Goal: Information Seeking & Learning: Learn about a topic

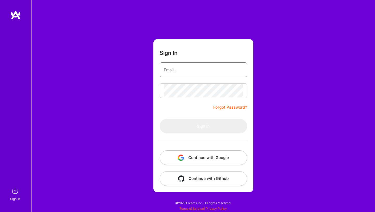
click at [183, 70] on input "email" at bounding box center [203, 69] width 79 height 13
type input "[EMAIL_ADDRESS][DOMAIN_NAME]"
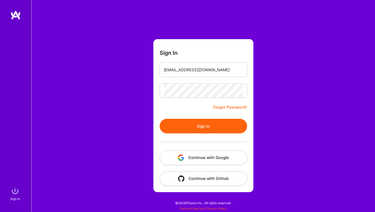
click at [184, 111] on form "Sign In [EMAIL_ADDRESS][DOMAIN_NAME] Forgot Password? Sign In Continue with Goo…" at bounding box center [203, 115] width 100 height 153
click at [199, 128] on button "Sign In" at bounding box center [204, 126] width 88 height 15
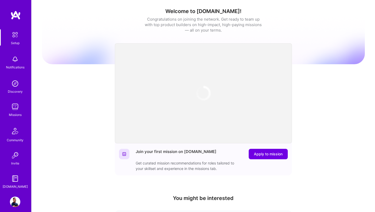
click at [12, 108] on img at bounding box center [15, 106] width 10 height 10
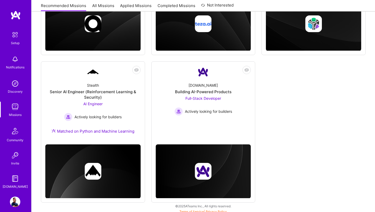
scroll to position [180, 0]
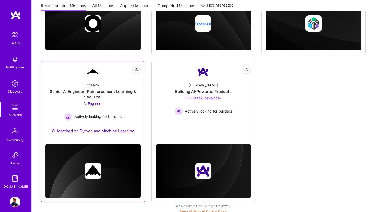
click at [84, 102] on span "AI Engineer" at bounding box center [92, 103] width 19 height 4
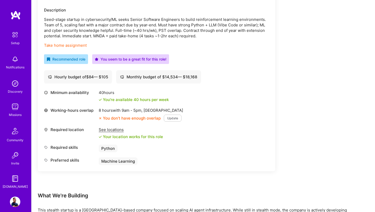
scroll to position [155, 0]
click at [118, 131] on div "See locations" at bounding box center [131, 128] width 64 height 5
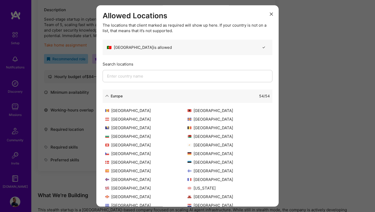
click at [158, 75] on input "modal" at bounding box center [188, 76] width 170 height 12
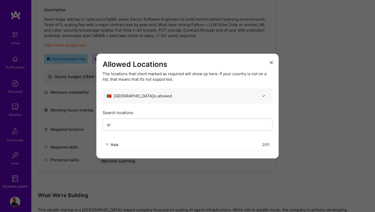
type input "sr"
click at [109, 144] on div "Asia" at bounding box center [111, 143] width 13 height 5
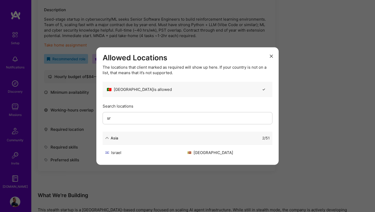
click at [272, 57] on icon "modal" at bounding box center [271, 55] width 3 height 3
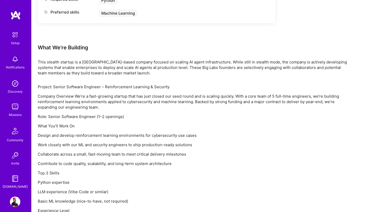
scroll to position [247, 0]
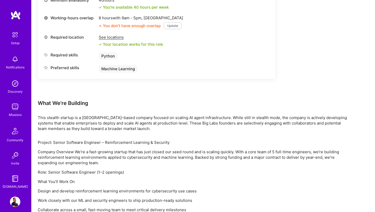
click at [14, 110] on img at bounding box center [15, 106] width 10 height 10
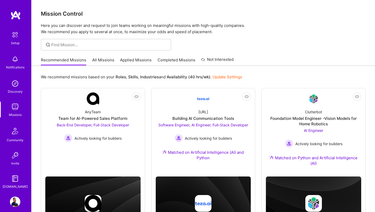
click at [139, 61] on link "Applied Missions" at bounding box center [136, 61] width 32 height 9
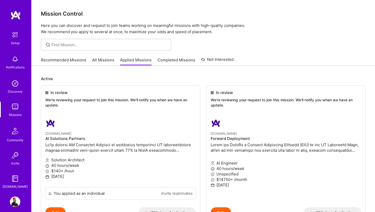
click at [74, 60] on link "Recommended Missions" at bounding box center [63, 61] width 45 height 9
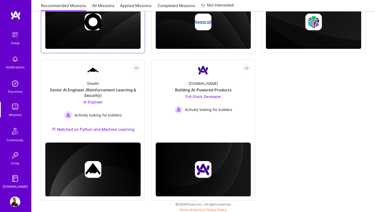
scroll to position [182, 0]
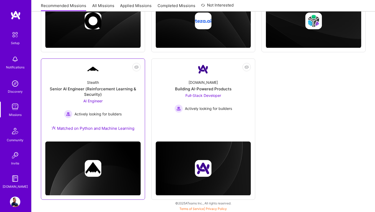
click at [110, 99] on div "AI Engineer Actively looking for builders" at bounding box center [93, 108] width 58 height 20
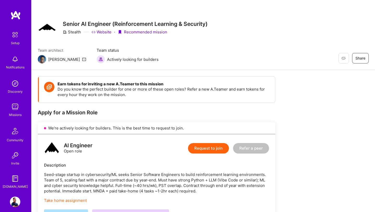
click at [13, 108] on img at bounding box center [15, 106] width 10 height 10
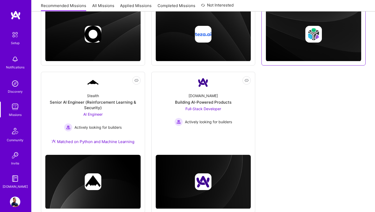
scroll to position [182, 0]
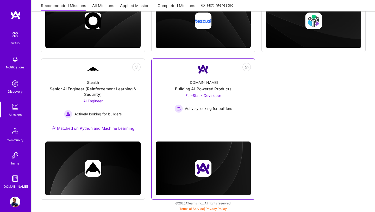
click at [214, 101] on div "Full-Stack Developer Actively looking for builders" at bounding box center [204, 102] width 58 height 20
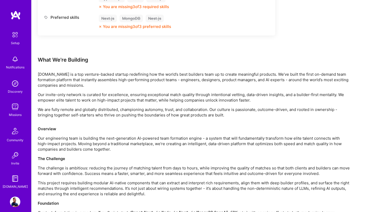
scroll to position [380, 0]
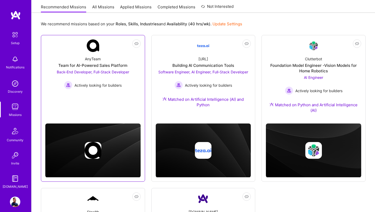
scroll to position [51, 0]
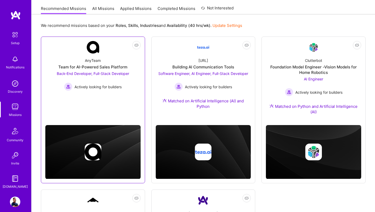
click at [109, 90] on div "Actively looking for builders" at bounding box center [93, 86] width 72 height 8
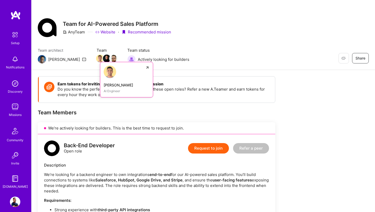
click at [96, 57] on img at bounding box center [100, 58] width 8 height 8
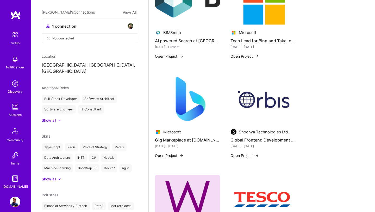
scroll to position [145, 0]
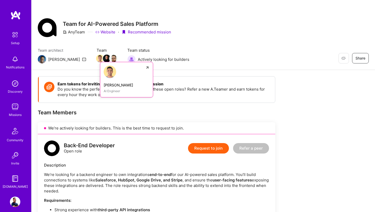
click at [96, 58] on img at bounding box center [100, 58] width 8 height 8
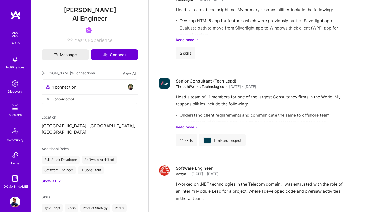
scroll to position [808, 0]
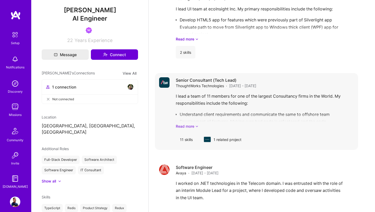
click at [194, 126] on link "Read more" at bounding box center [265, 125] width 178 height 5
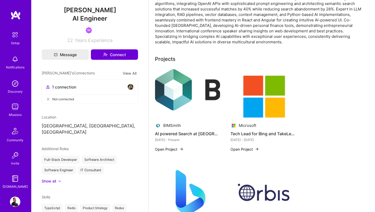
scroll to position [0, 0]
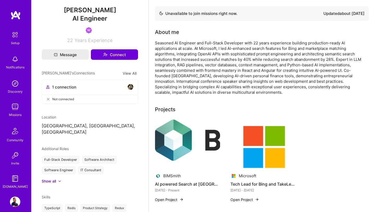
click at [131, 86] on img at bounding box center [130, 87] width 6 height 6
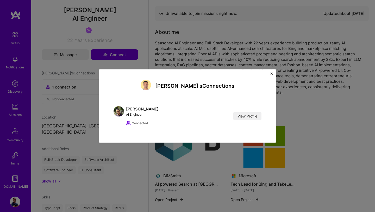
click at [121, 88] on div "Souvik's Connections [PERSON_NAME] Engineer View Profile Connected View Profile" at bounding box center [187, 106] width 156 height 52
click at [118, 111] on img at bounding box center [119, 111] width 10 height 10
click at [255, 118] on link "View Profile" at bounding box center [247, 116] width 28 height 8
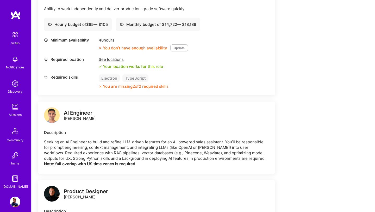
scroll to position [430, 0]
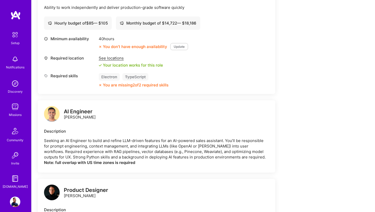
click at [112, 57] on div "See locations" at bounding box center [131, 57] width 64 height 5
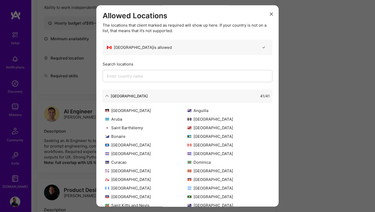
click at [155, 79] on input "modal" at bounding box center [188, 76] width 170 height 12
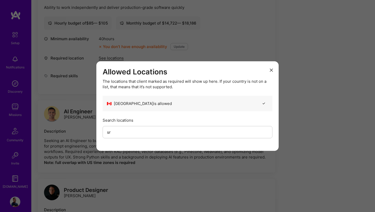
type input "sr"
click at [272, 67] on button "modal" at bounding box center [271, 69] width 6 height 9
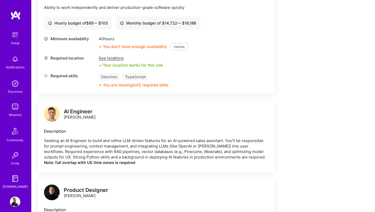
click at [15, 112] on div "Missions" at bounding box center [15, 114] width 13 height 5
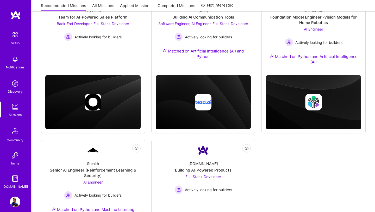
scroll to position [100, 0]
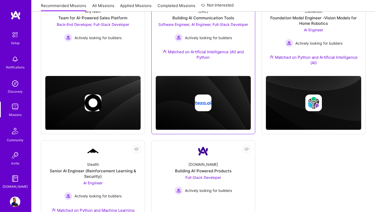
click at [206, 32] on div "Software Engineer, AI Engineer, Full-Stack Developer Actively looking for build…" at bounding box center [203, 32] width 90 height 20
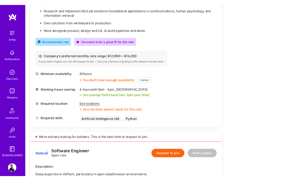
scroll to position [161, 0]
